Goal: Information Seeking & Learning: Find specific fact

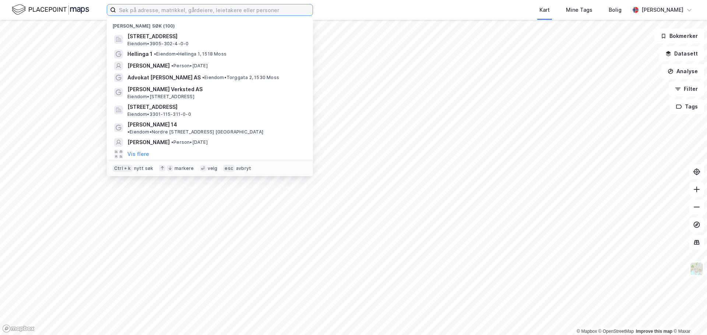
click at [157, 6] on input at bounding box center [214, 9] width 197 height 11
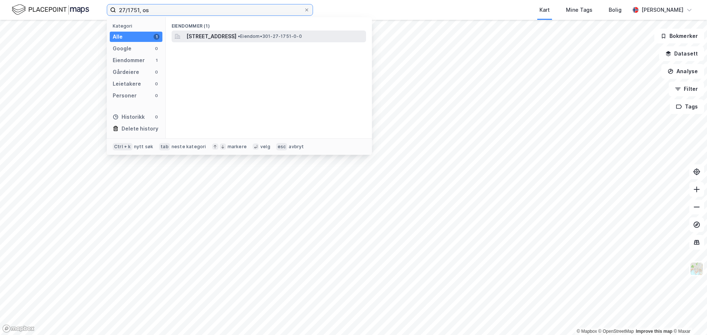
type input "27/1751, os"
click at [232, 33] on span "[STREET_ADDRESS]" at bounding box center [211, 36] width 50 height 9
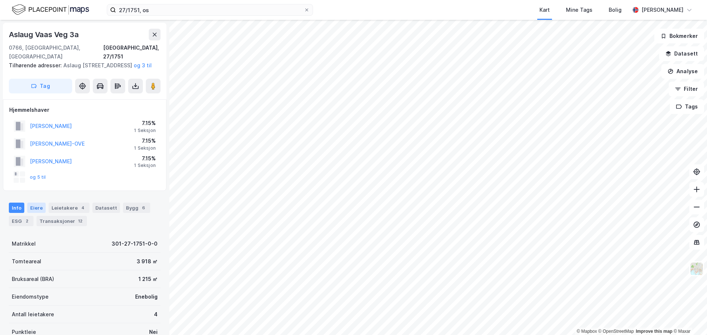
click at [40, 211] on div "Eiere" at bounding box center [36, 208] width 18 height 10
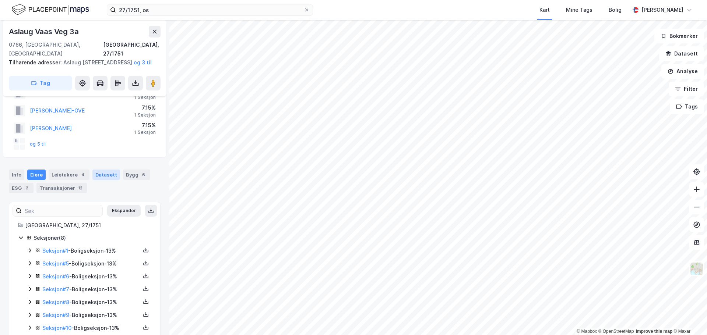
scroll to position [62, 0]
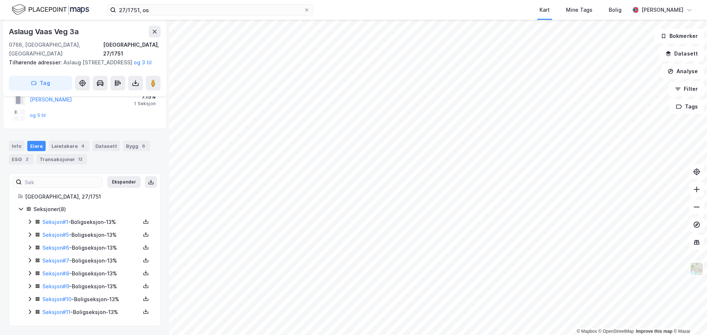
click at [29, 222] on icon at bounding box center [30, 222] width 6 height 6
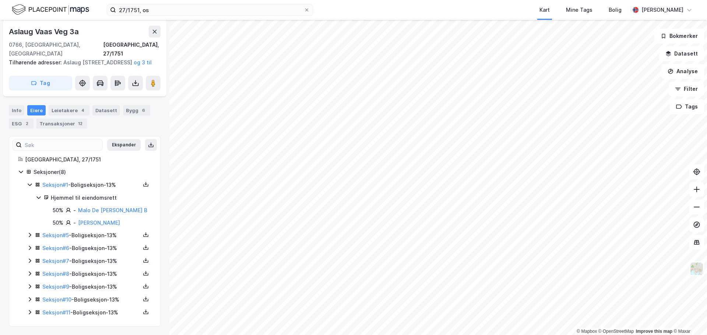
scroll to position [99, 0]
click at [29, 237] on icon at bounding box center [30, 235] width 6 height 6
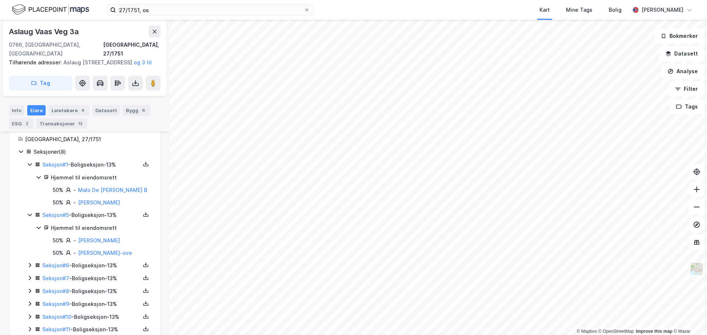
scroll to position [137, 0]
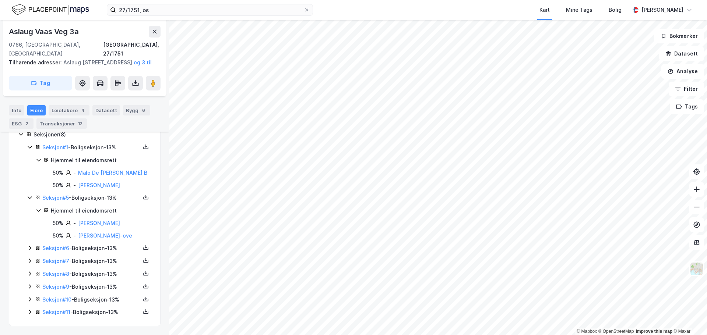
click at [31, 309] on icon at bounding box center [30, 312] width 6 height 6
click at [30, 302] on icon at bounding box center [30, 300] width 6 height 6
click at [29, 291] on div "Seksjon # 9 - Boligseksjon - 13%" at bounding box center [89, 287] width 124 height 9
click at [28, 275] on icon at bounding box center [30, 274] width 6 height 6
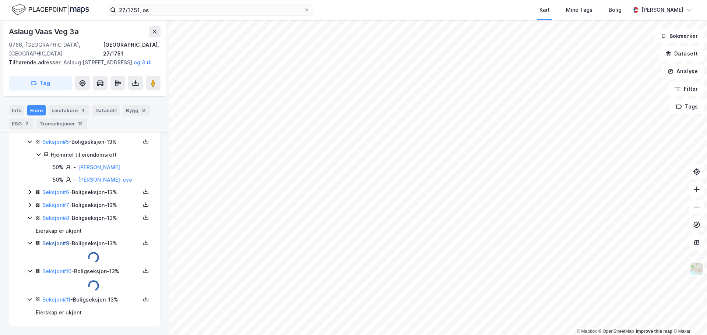
scroll to position [187, 0]
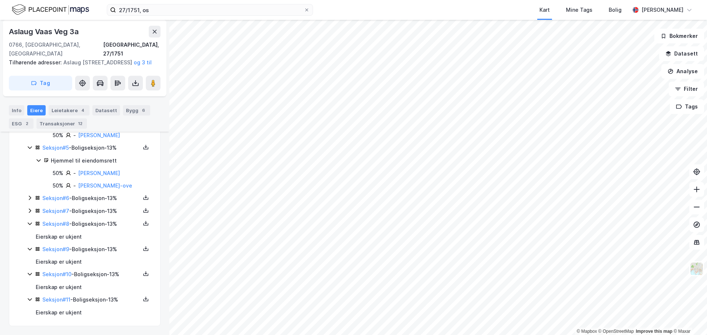
click at [33, 213] on div "Seksjon # 7 - Boligseksjon - 13%" at bounding box center [89, 211] width 124 height 9
click at [32, 212] on div "Seksjon # 7 - Boligseksjon - 13%" at bounding box center [89, 211] width 124 height 9
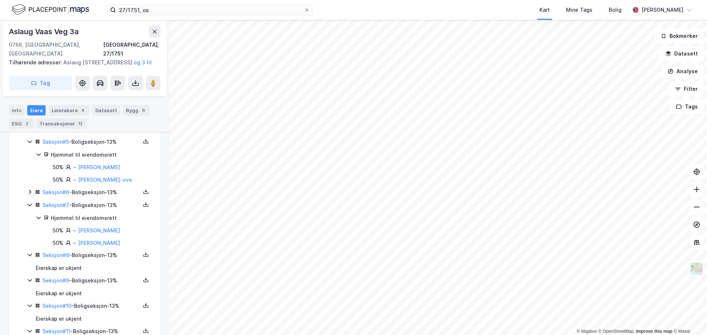
click at [29, 191] on icon at bounding box center [30, 192] width 6 height 6
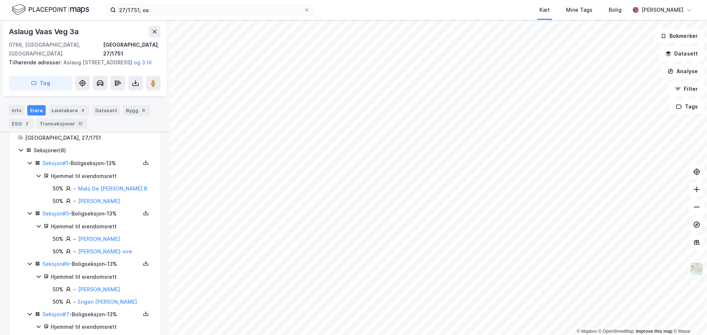
scroll to position [262, 0]
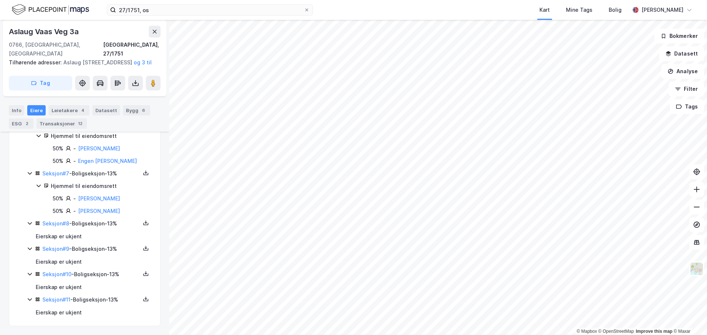
click at [29, 301] on icon at bounding box center [30, 300] width 6 height 6
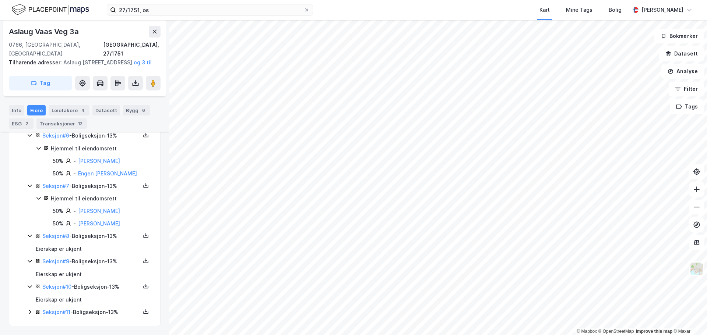
click at [29, 311] on icon at bounding box center [30, 312] width 6 height 6
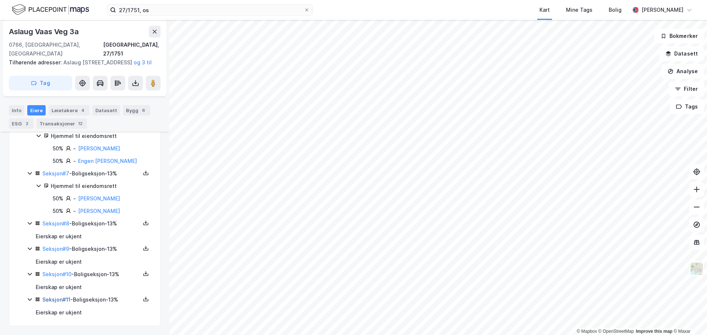
click at [61, 302] on link "Seksjon # 11" at bounding box center [56, 300] width 28 height 6
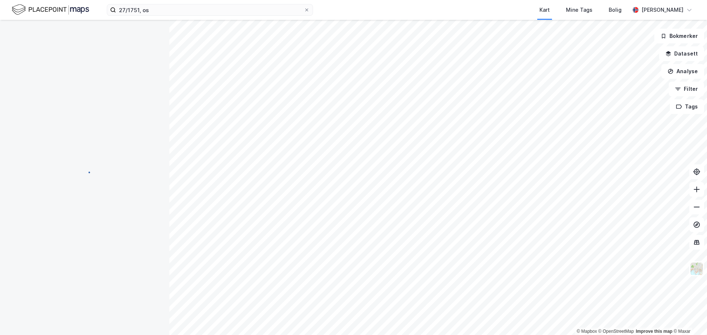
scroll to position [60, 0]
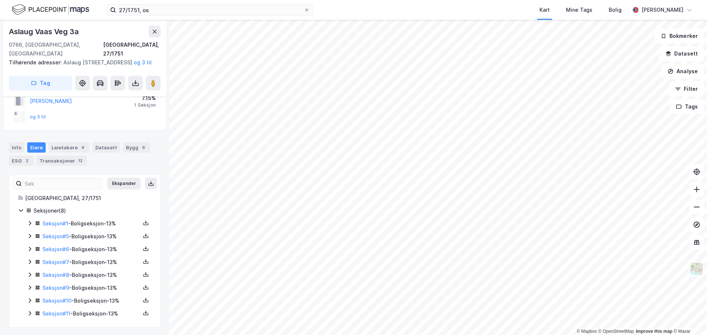
click at [29, 223] on icon at bounding box center [30, 223] width 6 height 6
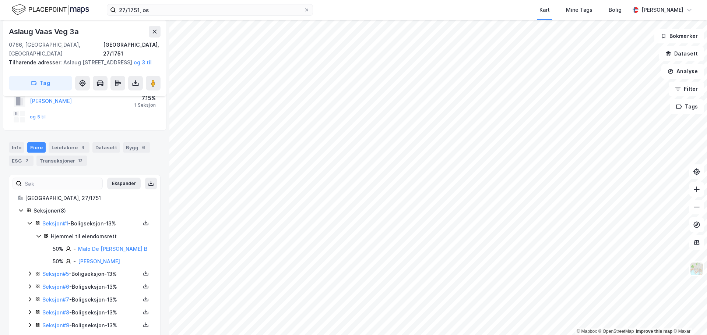
scroll to position [99, 0]
